Goal: Find specific page/section: Find specific page/section

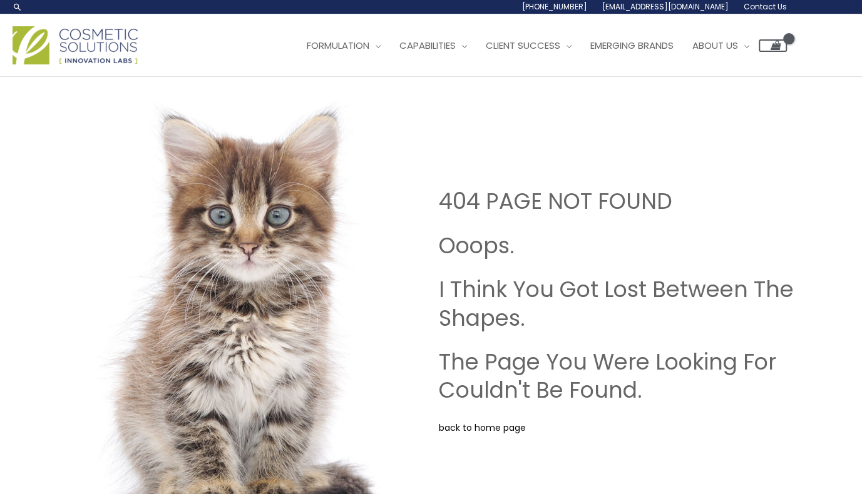
click at [78, 49] on img at bounding box center [75, 45] width 125 height 38
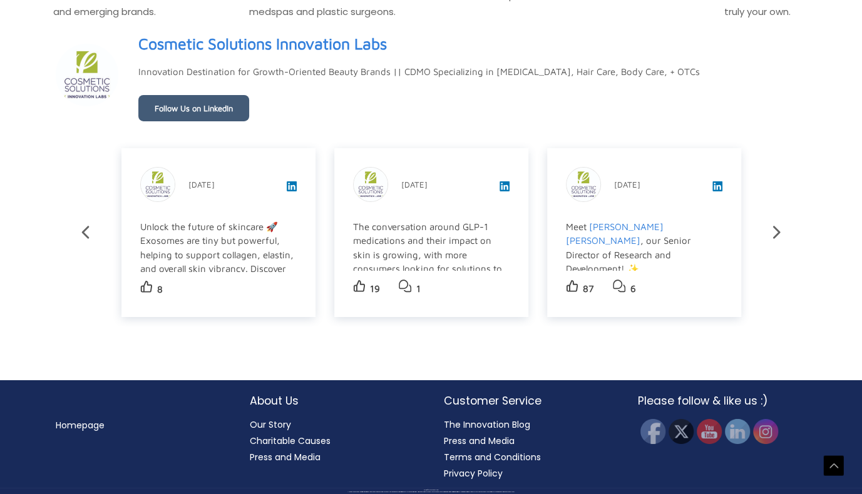
scroll to position [2225, 0]
